Goal: Task Accomplishment & Management: Manage account settings

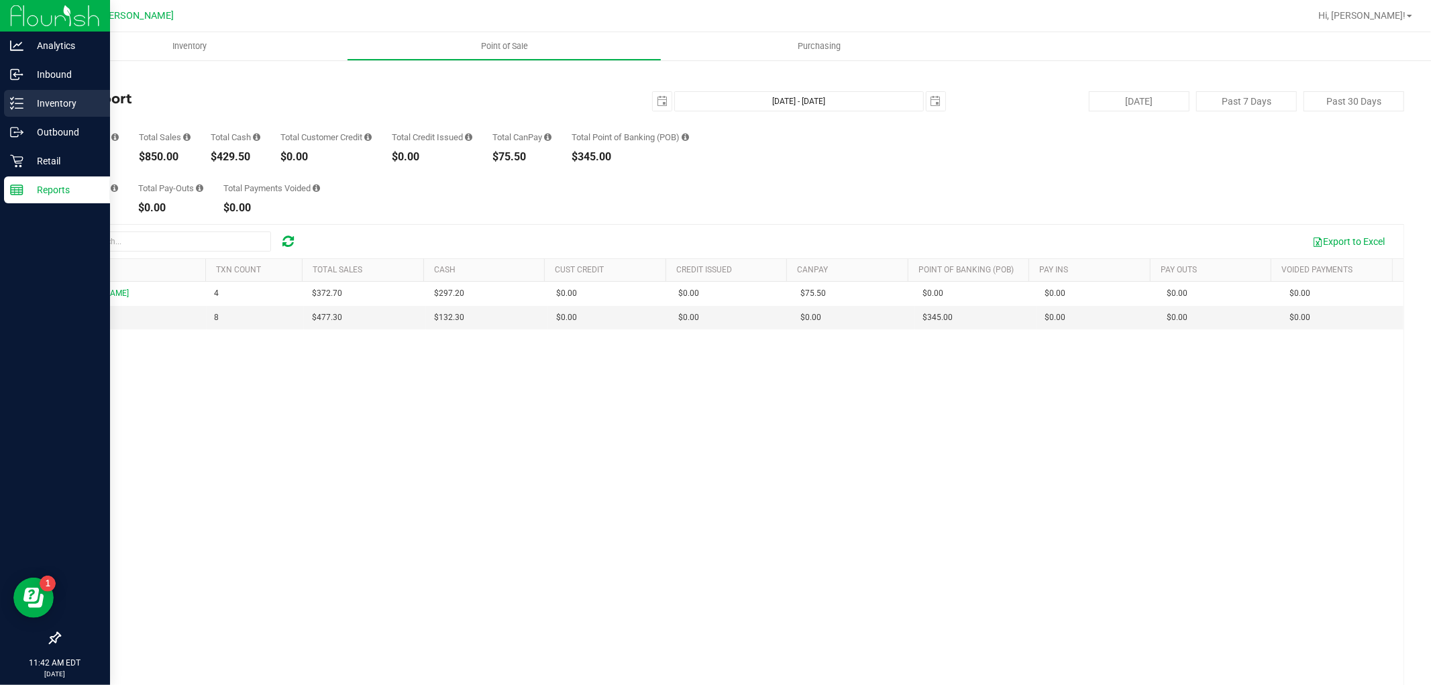
click at [48, 109] on p "Inventory" at bounding box center [63, 103] width 81 height 16
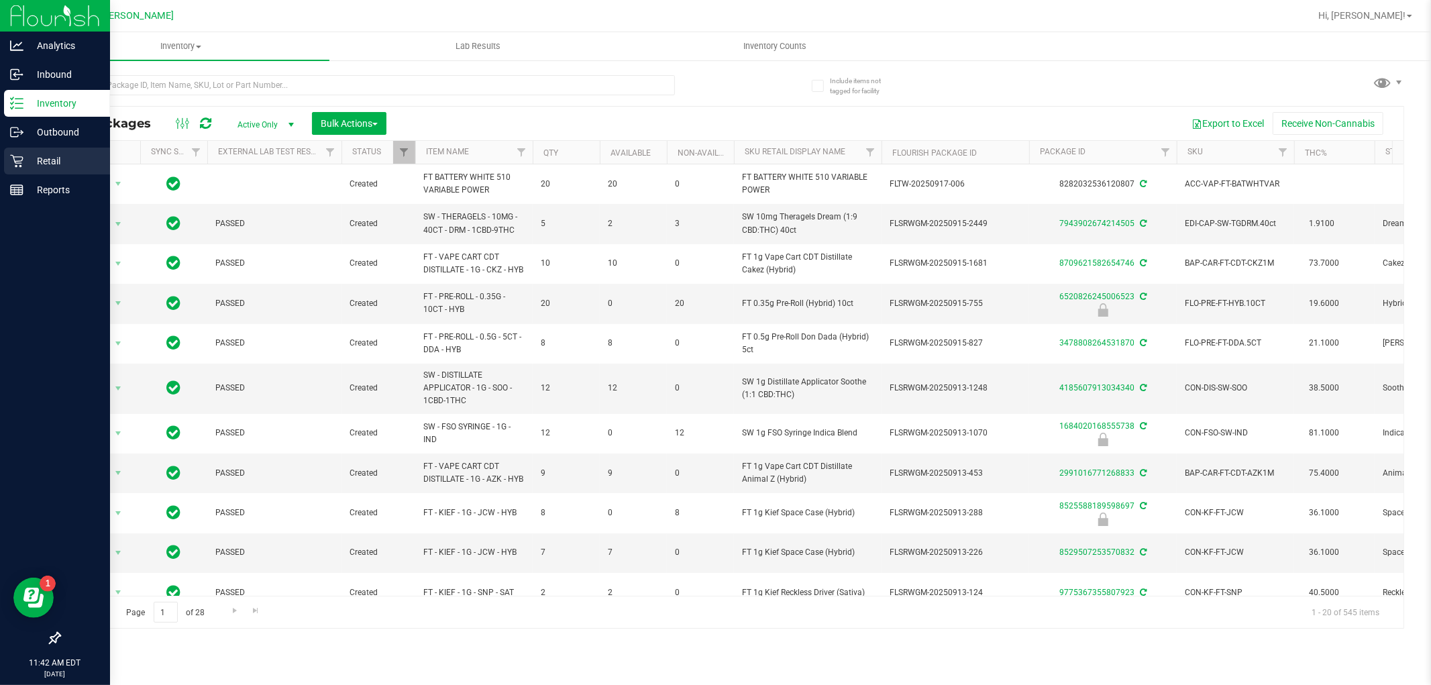
click at [24, 166] on p "Retail" at bounding box center [63, 161] width 81 height 16
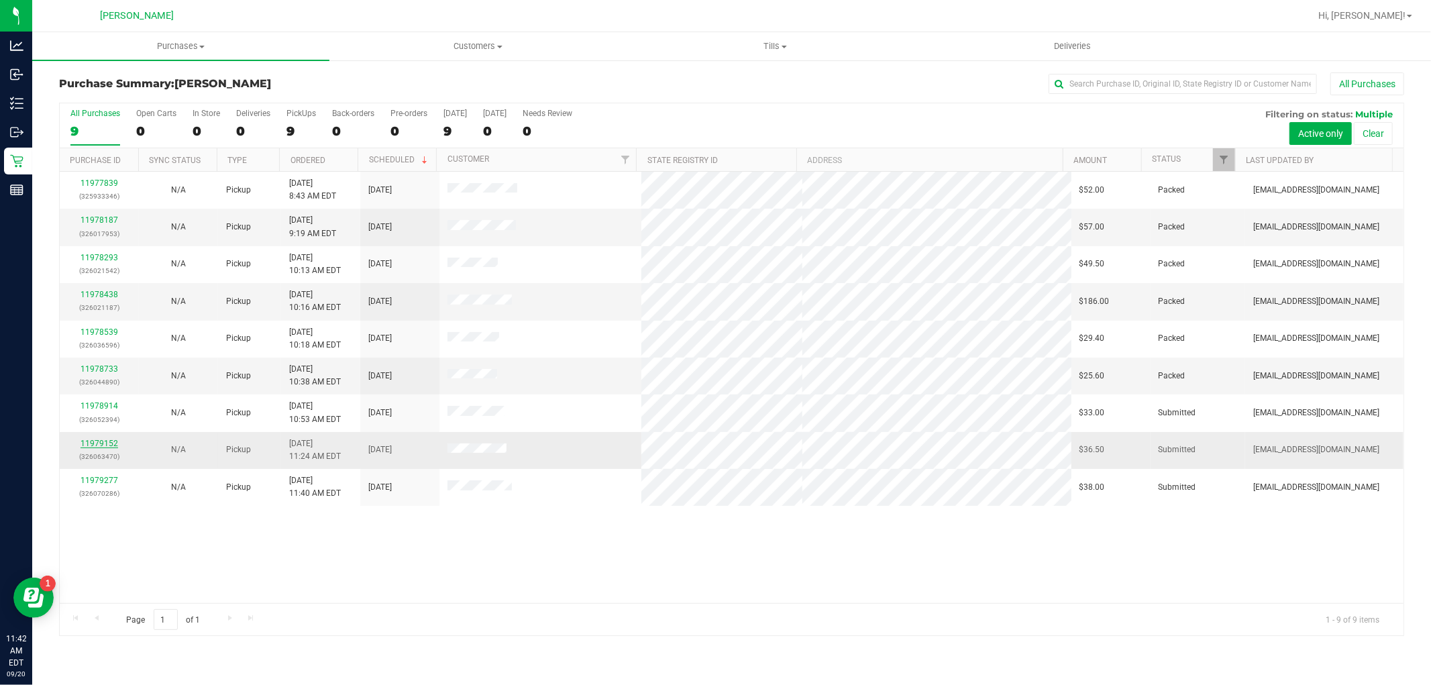
click at [85, 441] on link "11979152" at bounding box center [100, 443] width 38 height 9
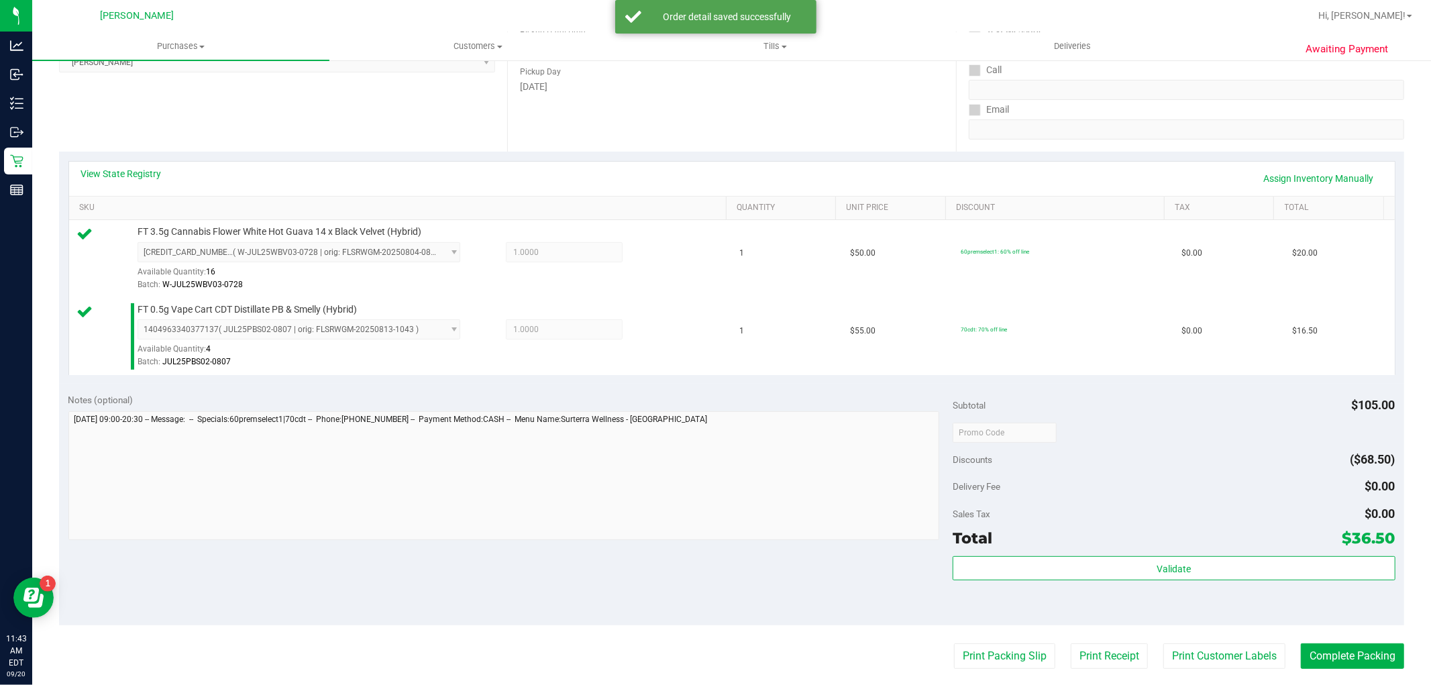
scroll to position [491, 0]
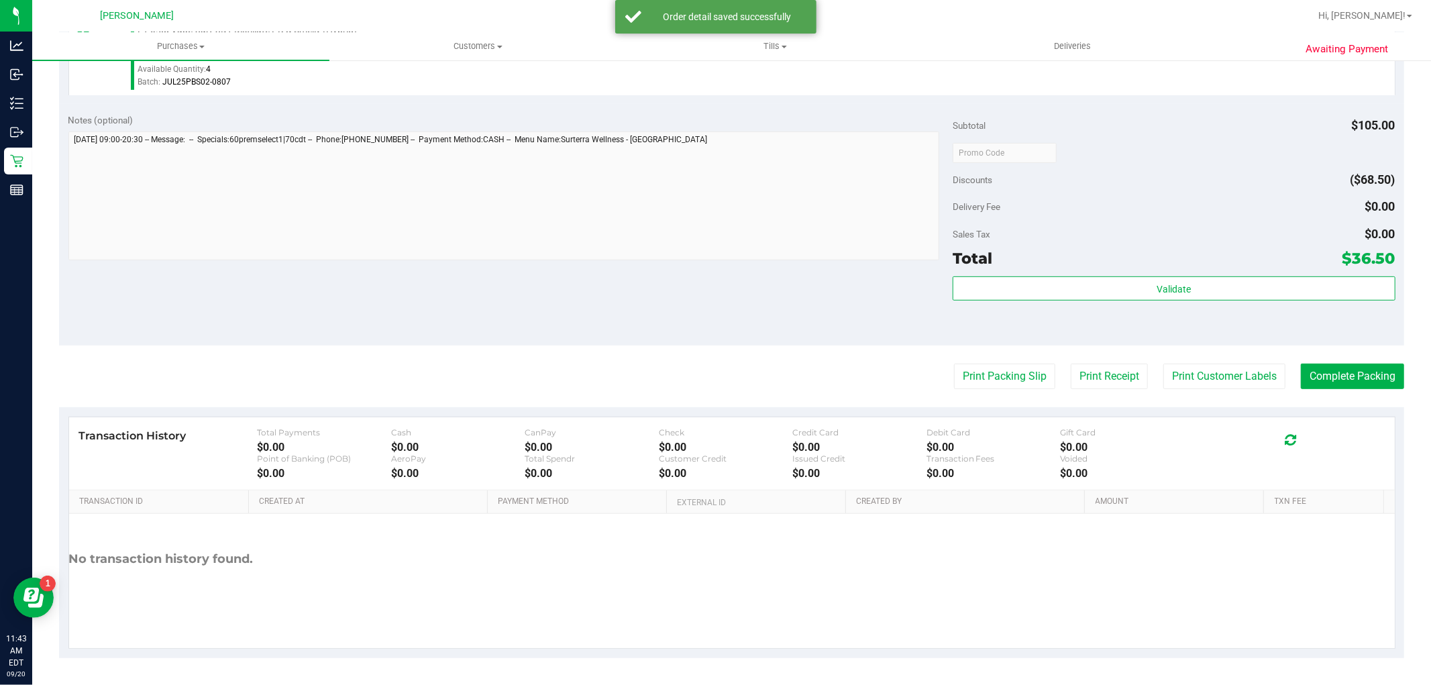
click at [1237, 271] on div "Subtotal $105.00 Discounts ($68.50) Delivery Fee $0.00 Sales Tax $0.00 Total $3…" at bounding box center [1174, 224] width 442 height 223
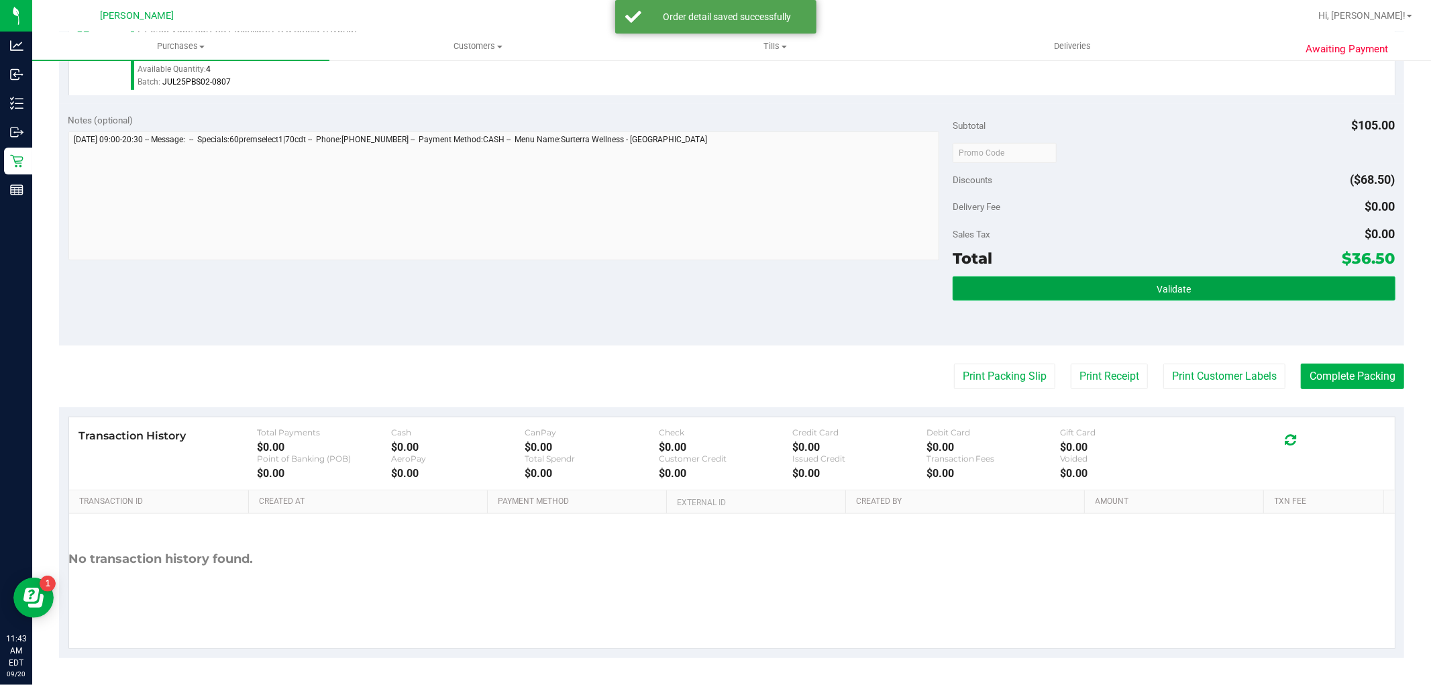
click at [1237, 283] on button "Validate" at bounding box center [1174, 288] width 442 height 24
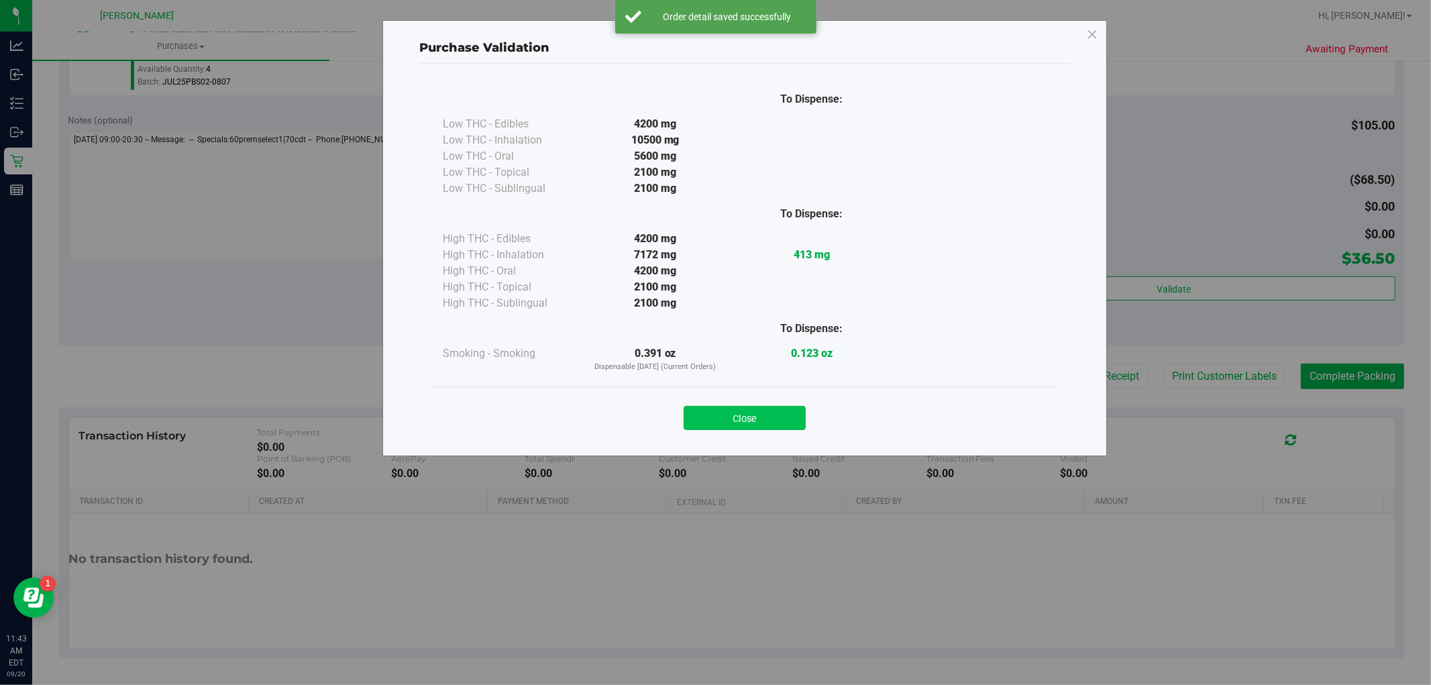
click at [772, 409] on button "Close" at bounding box center [745, 418] width 122 height 24
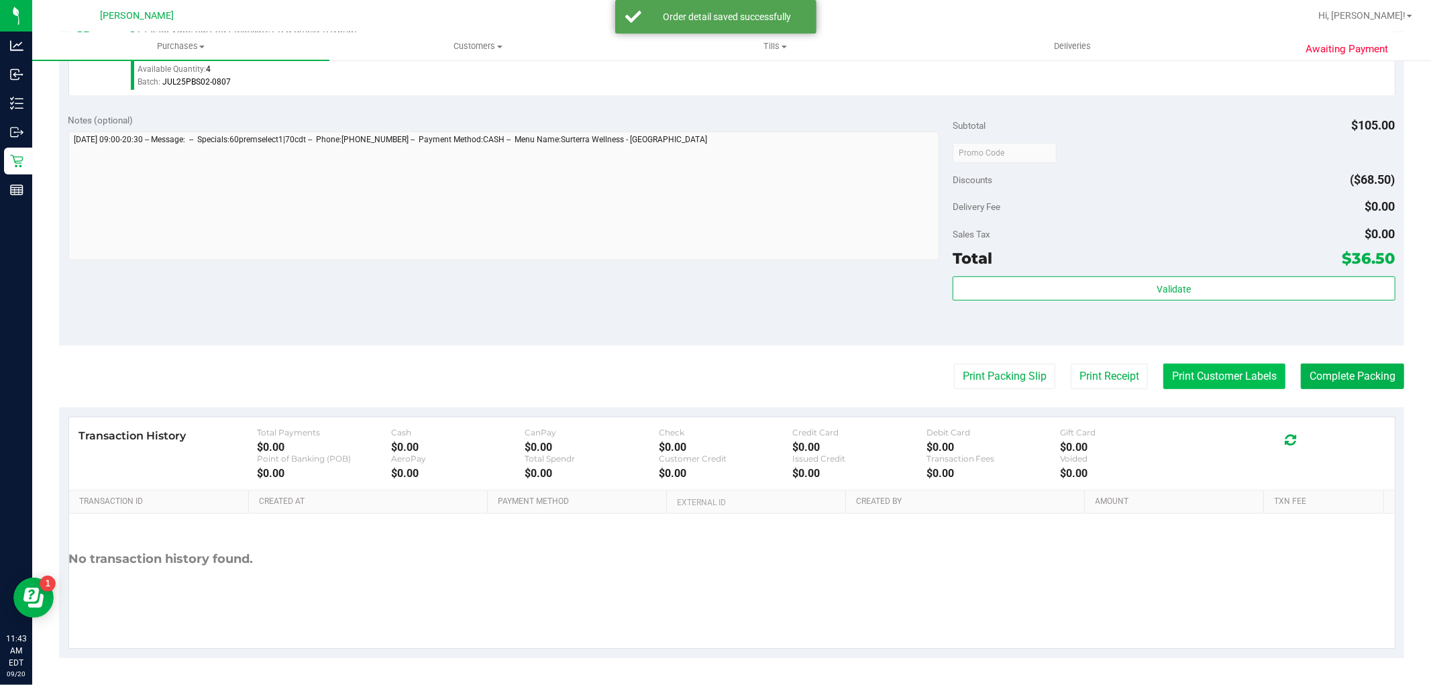
click at [1215, 365] on button "Print Customer Labels" at bounding box center [1225, 377] width 122 height 26
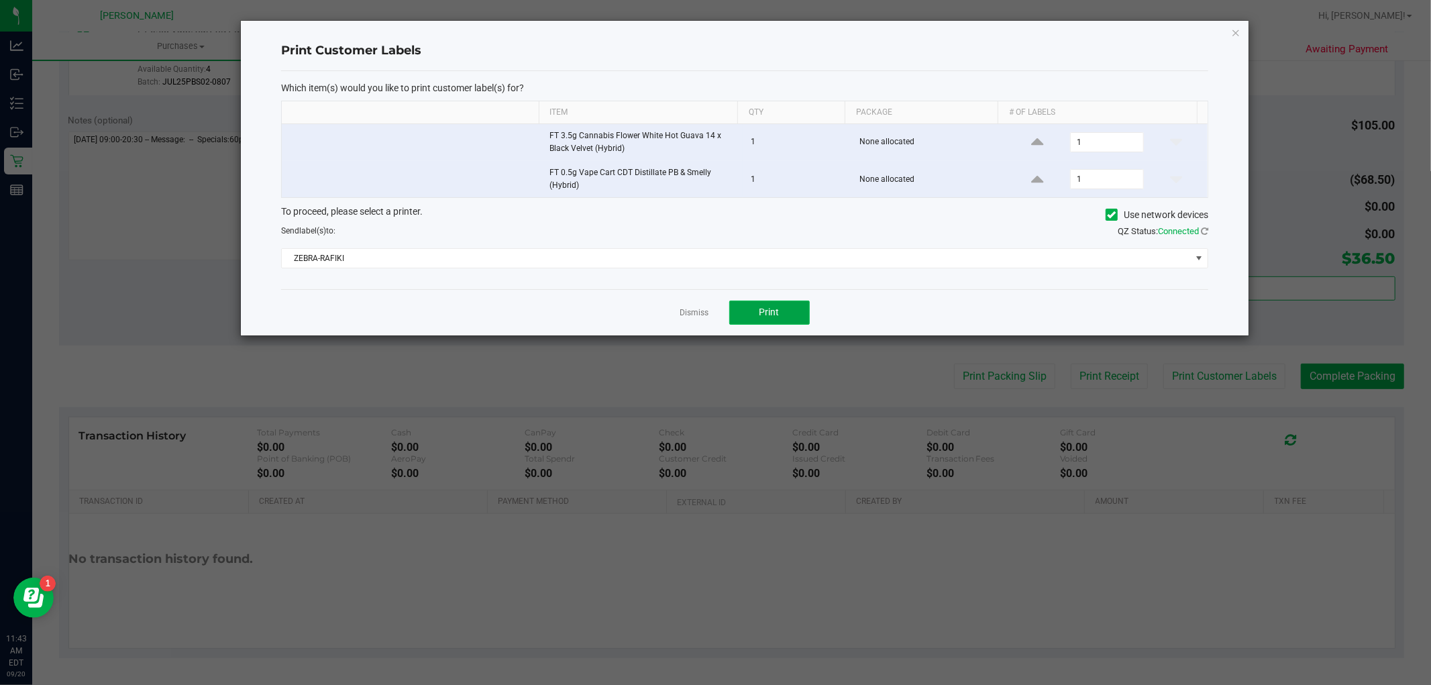
click at [779, 311] on span "Print" at bounding box center [770, 312] width 20 height 11
click at [689, 319] on link "Dismiss" at bounding box center [694, 312] width 29 height 11
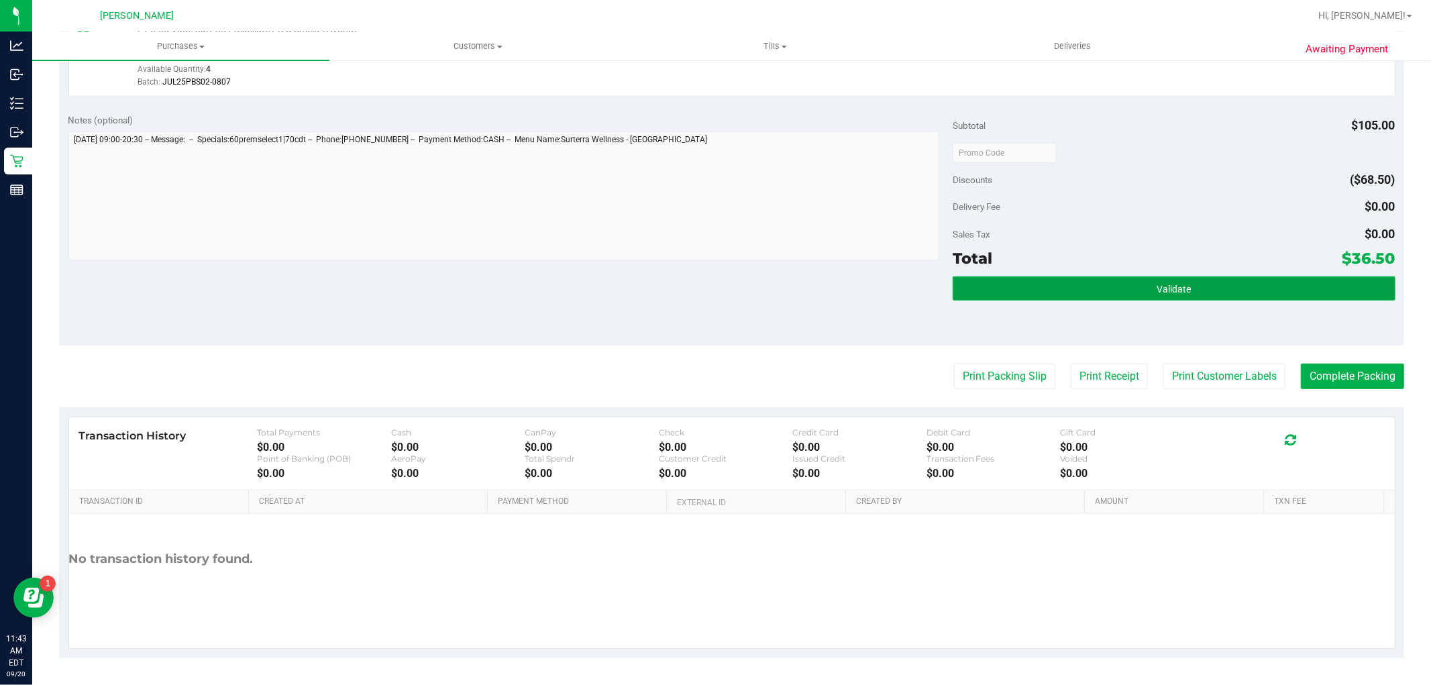
click at [1022, 295] on button "Validate" at bounding box center [1174, 288] width 442 height 24
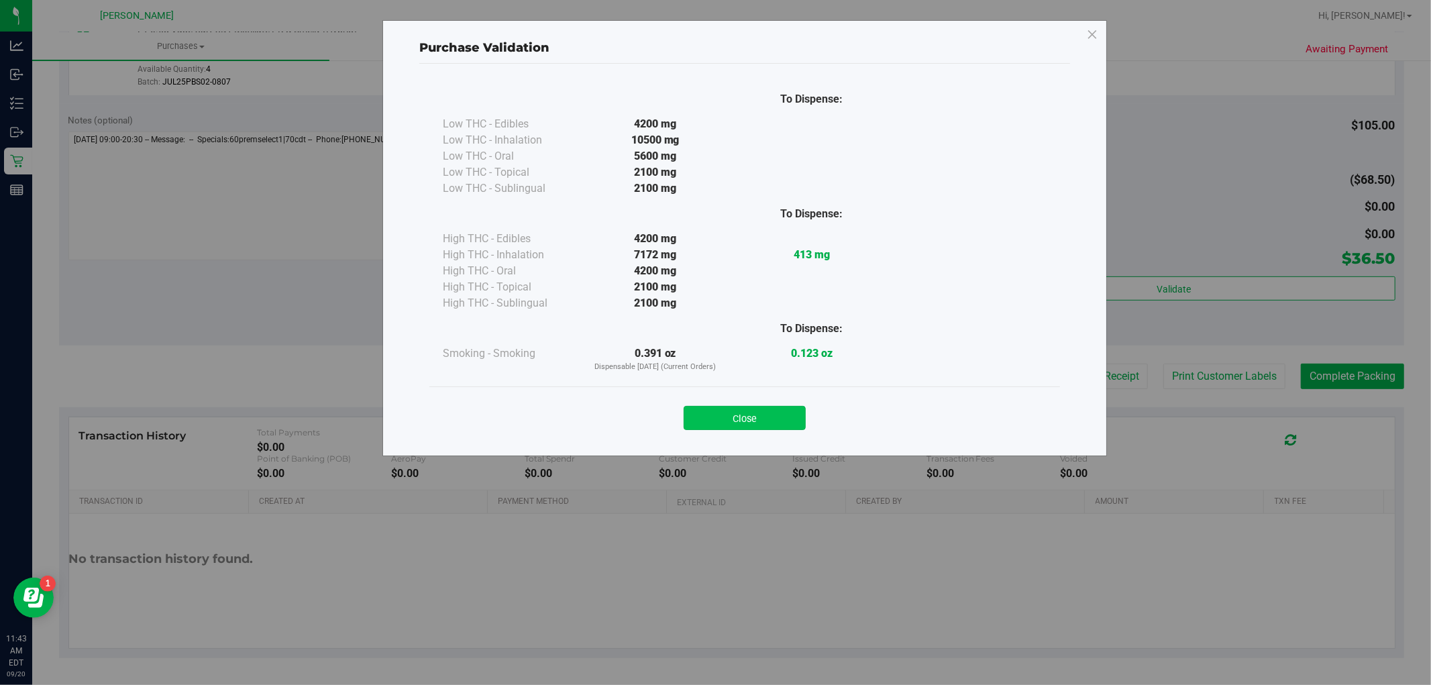
click at [729, 427] on button "Close" at bounding box center [745, 418] width 122 height 24
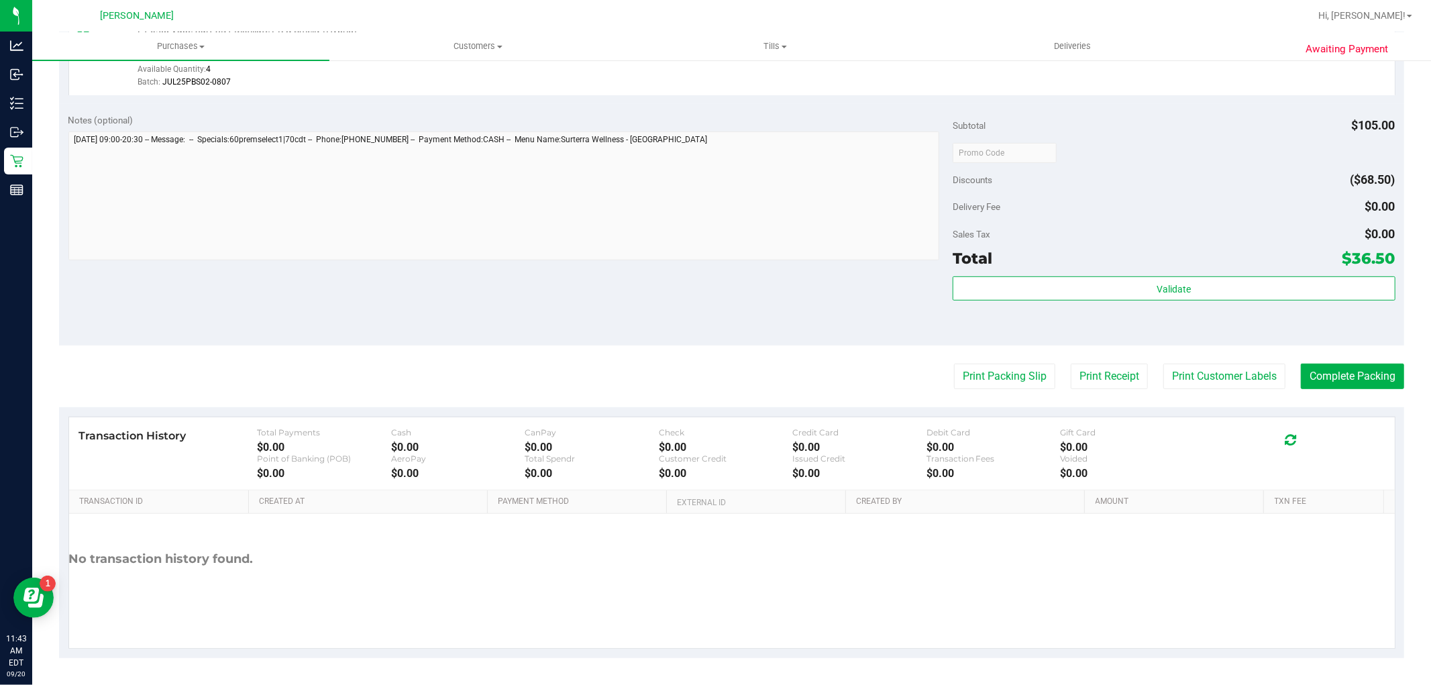
click at [1350, 396] on purchase-details "Back Edit Purchase Cancel Purchase View Profile # 11979152 BioTrack ID: - Submi…" at bounding box center [731, 121] width 1345 height 1076
click at [1344, 381] on button "Complete Packing" at bounding box center [1352, 377] width 103 height 26
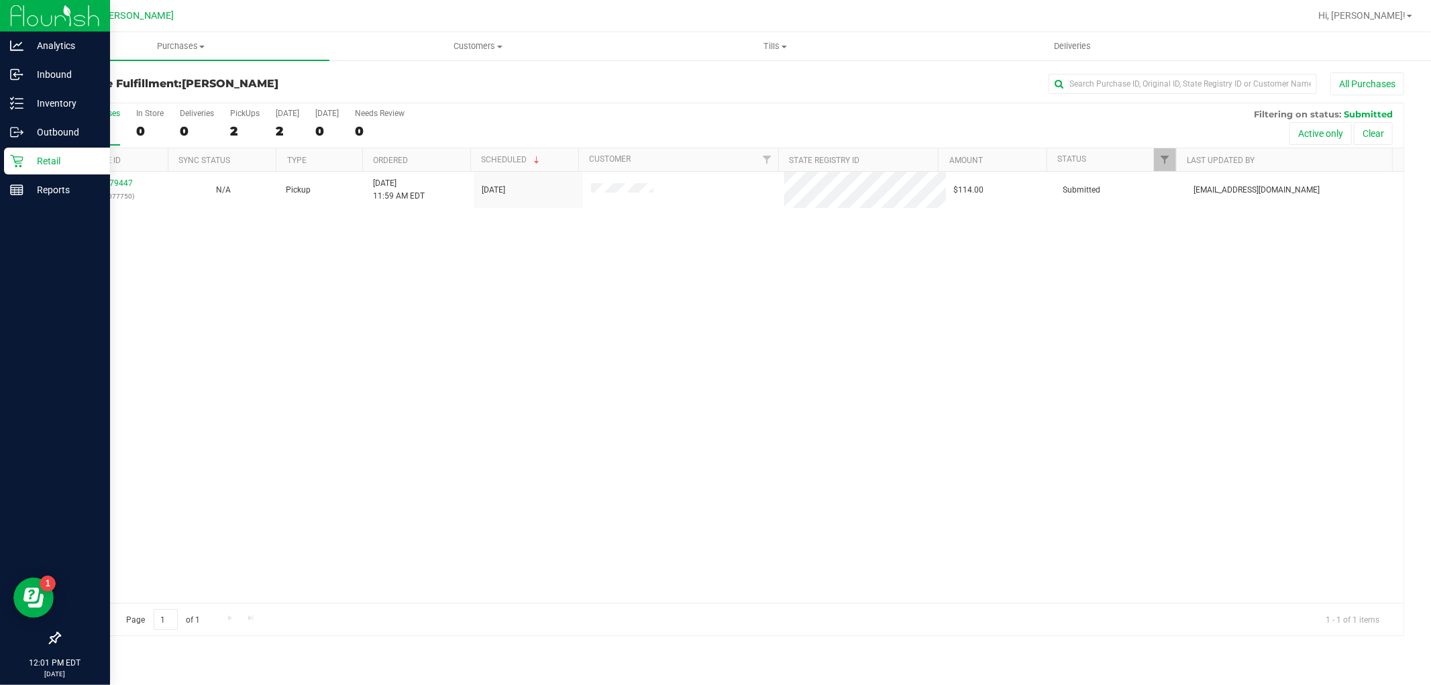
click at [13, 175] on link "Retail" at bounding box center [55, 162] width 110 height 29
